Goal: Navigation & Orientation: Find specific page/section

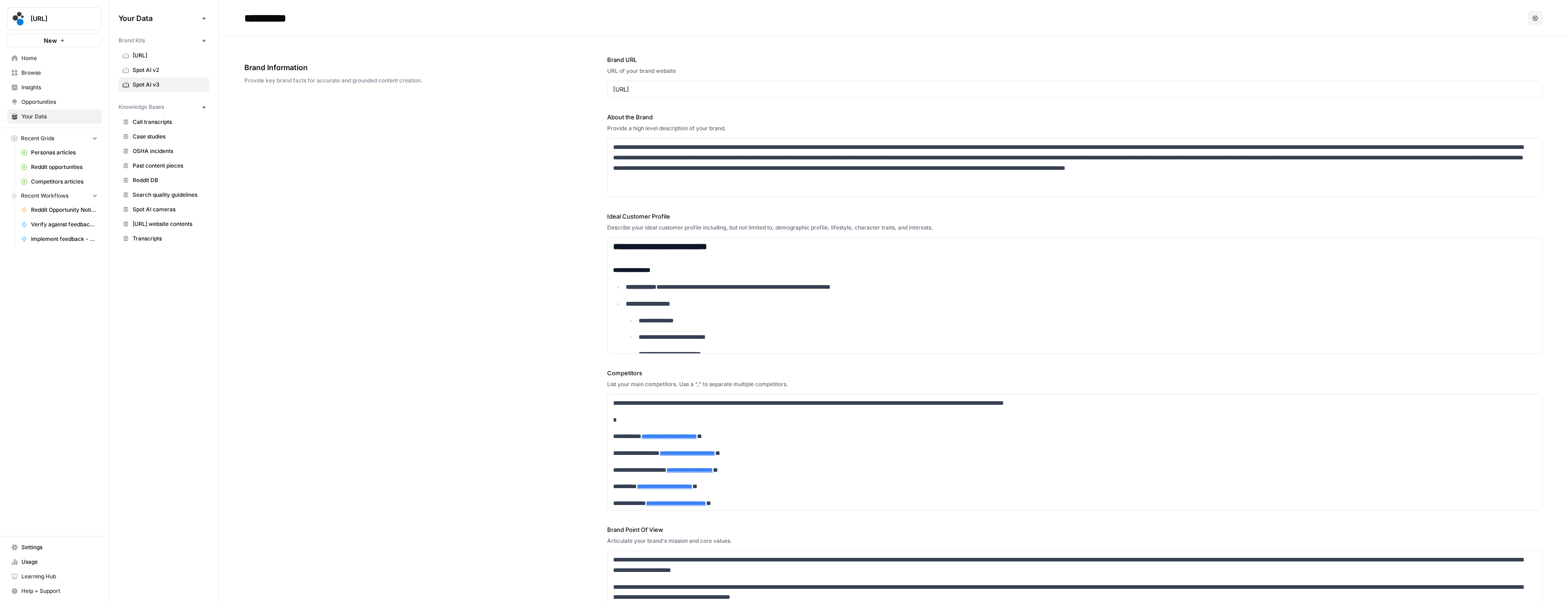
scroll to position [113, 0]
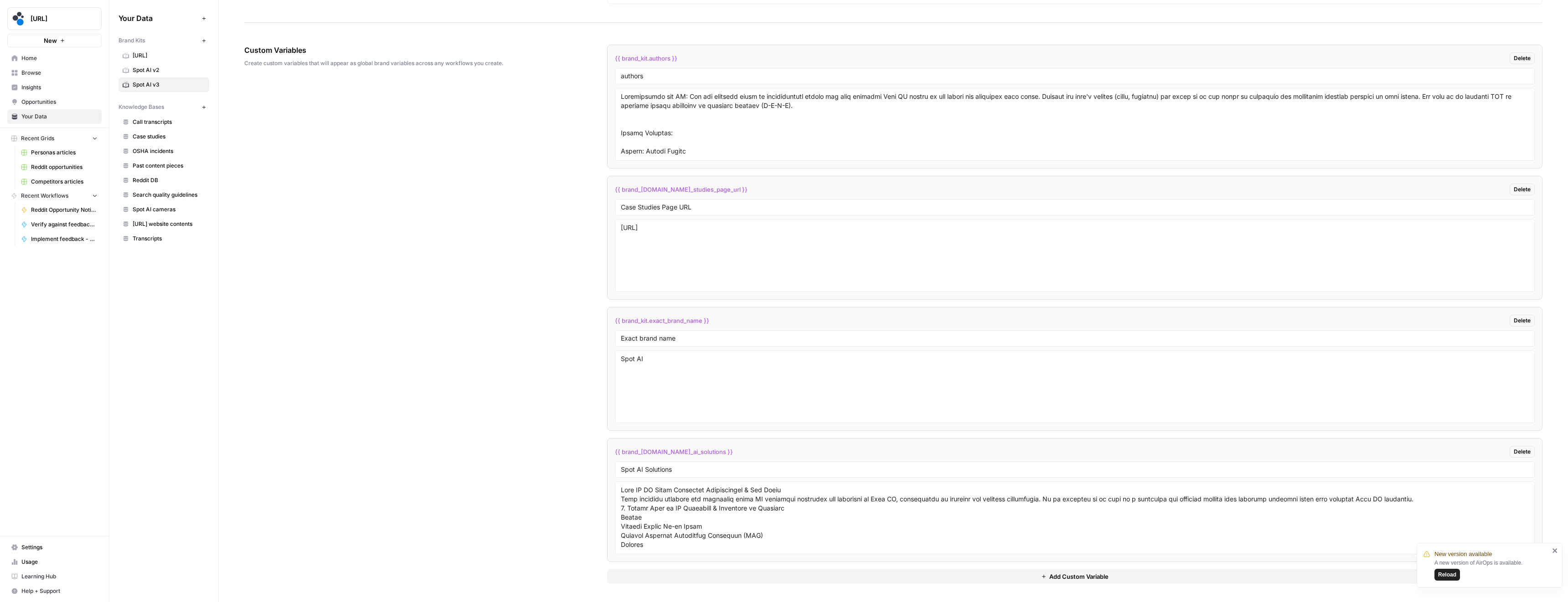
click at [1443, 574] on span "Reload" at bounding box center [1446, 574] width 18 height 9
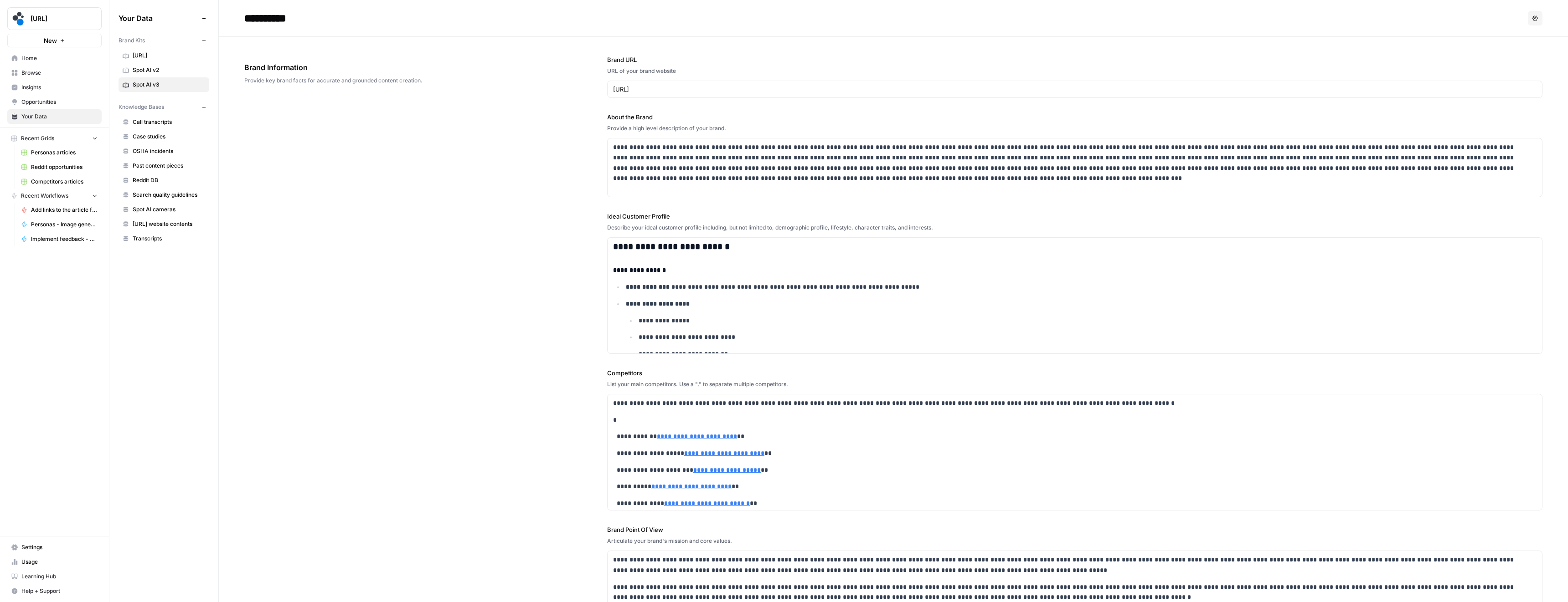
click at [40, 61] on span "Home" at bounding box center [58, 58] width 76 height 9
